Goal: Find specific page/section: Find specific page/section

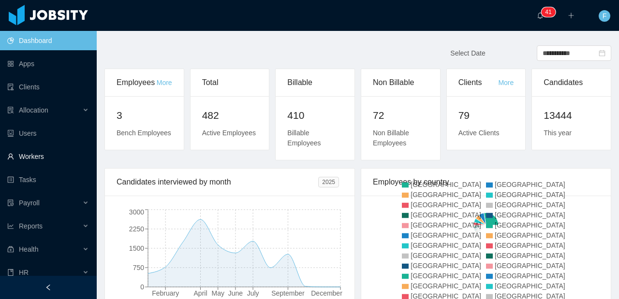
click at [36, 153] on link "Workers" at bounding box center [48, 156] width 82 height 19
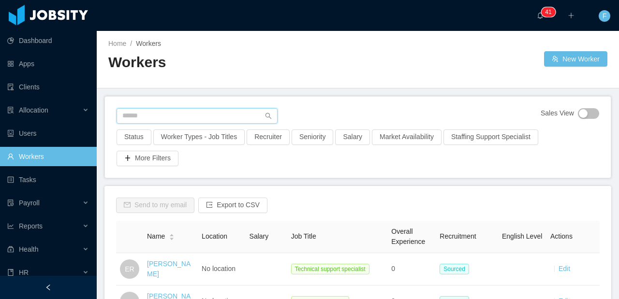
click at [162, 113] on input "text" at bounding box center [196, 115] width 161 height 15
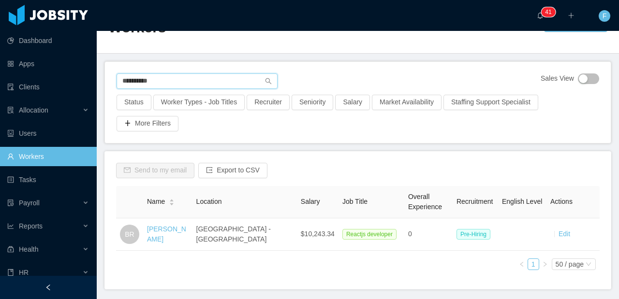
scroll to position [58, 0]
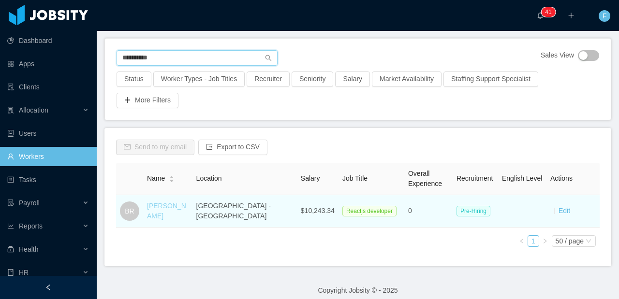
type input "**********"
click at [159, 210] on link "[PERSON_NAME]" at bounding box center [166, 211] width 39 height 18
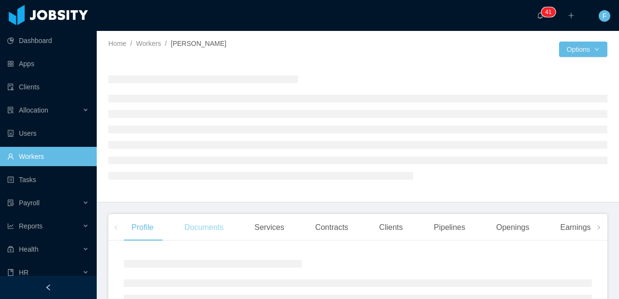
click at [196, 231] on div "Documents" at bounding box center [203, 227] width 55 height 27
